Goal: Information Seeking & Learning: Learn about a topic

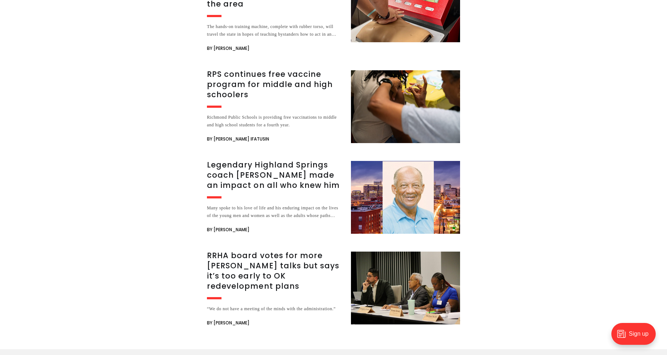
scroll to position [1277, 0]
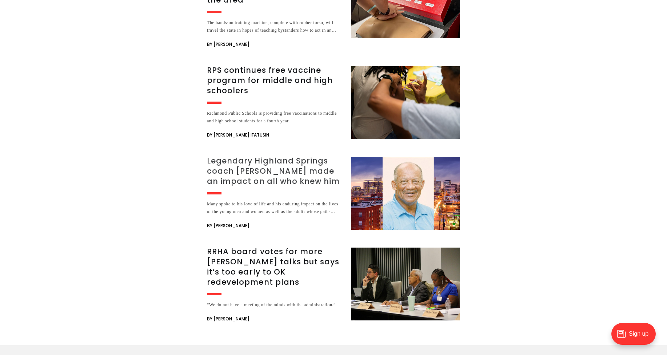
click at [273, 164] on h3 "Legendary Highland Springs coach [PERSON_NAME] made an impact on all who knew h…" at bounding box center [274, 171] width 135 height 31
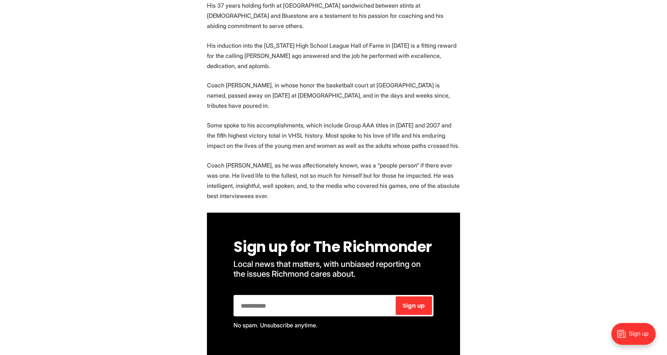
scroll to position [421, 0]
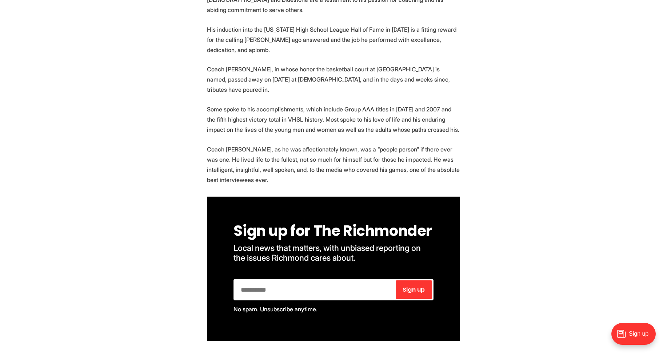
click at [233, 52] on p "His induction into the Virginia High School League Hall of Fame in 2013 is a fi…" at bounding box center [333, 39] width 253 height 31
drag, startPoint x: 240, startPoint y: 49, endPoint x: 219, endPoint y: 52, distance: 21.7
click at [219, 52] on p "His induction into the Virginia High School League Hall of Fame in 2013 is a fi…" at bounding box center [333, 39] width 253 height 31
click at [238, 54] on p "His induction into the Virginia High School League Hall of Fame in 2013 is a fi…" at bounding box center [333, 39] width 253 height 31
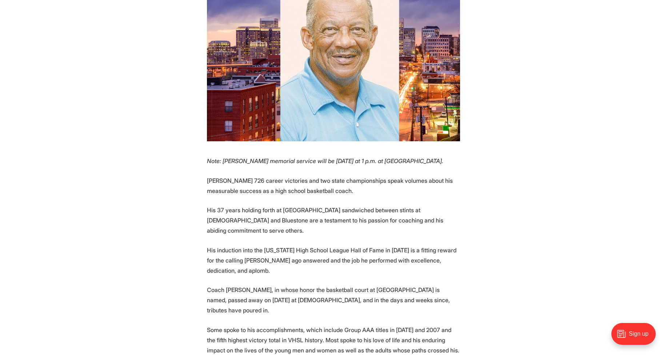
scroll to position [0, 0]
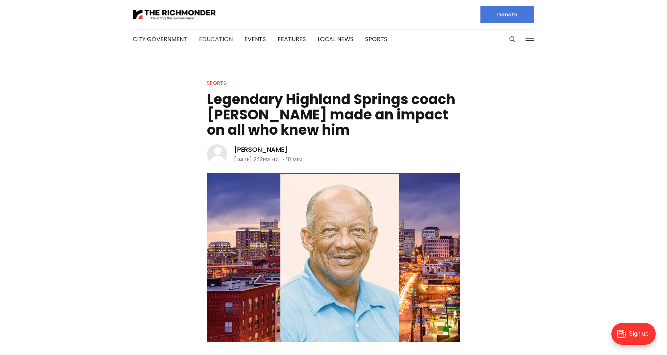
click at [209, 39] on link "Education" at bounding box center [216, 39] width 34 height 8
